Goal: Navigation & Orientation: Find specific page/section

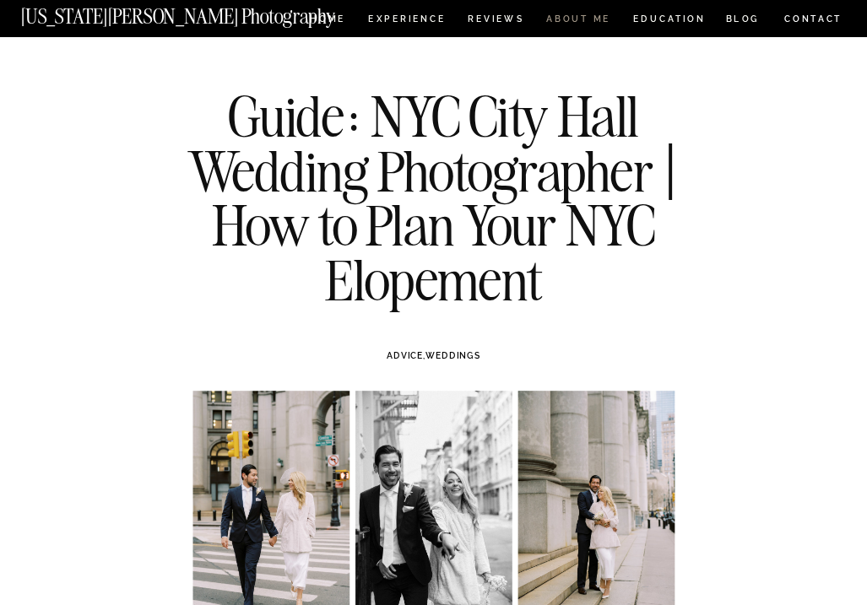
click at [580, 14] on nav "ABOUT ME" at bounding box center [578, 20] width 66 height 13
click at [332, 25] on nav "HOME" at bounding box center [327, 20] width 41 height 13
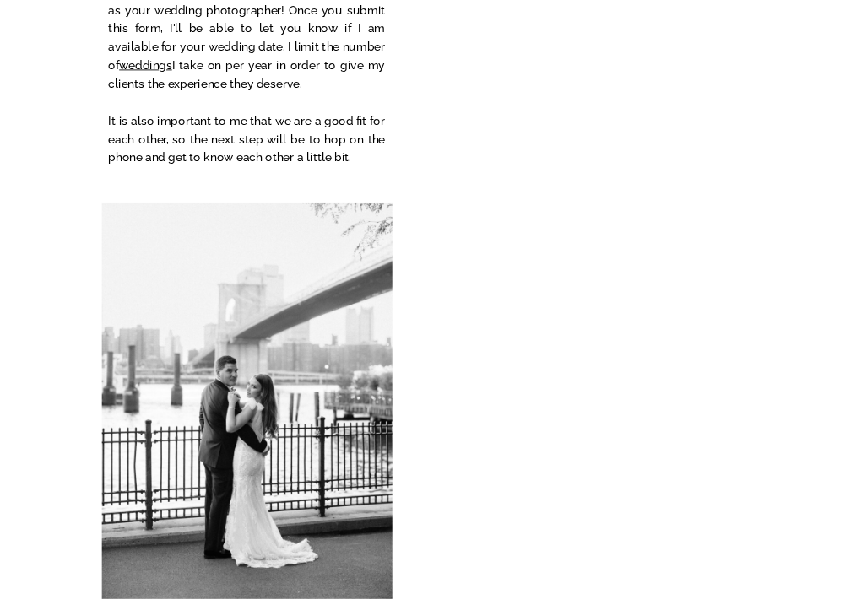
scroll to position [6320, 0]
